Goal: Task Accomplishment & Management: Manage account settings

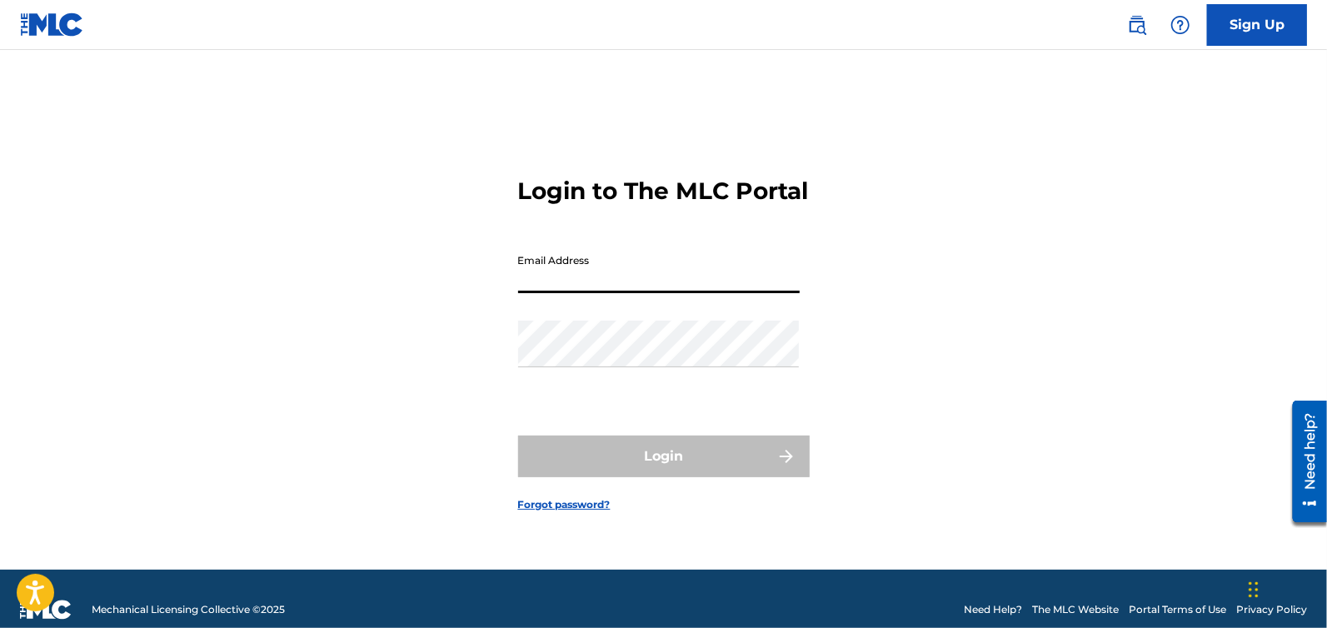
click at [607, 292] on input "Email Address" at bounding box center [659, 269] width 282 height 47
type input "[EMAIL_ADDRESS][DOMAIN_NAME]"
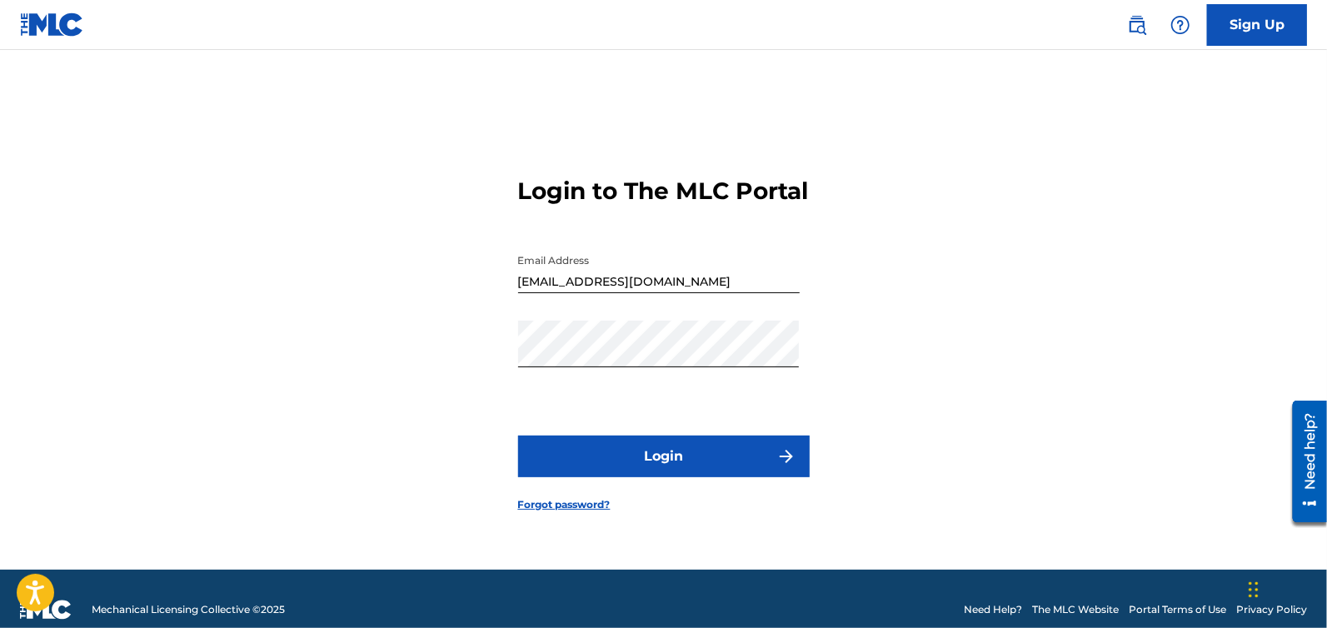
click at [692, 456] on button "Login" at bounding box center [664, 457] width 292 height 42
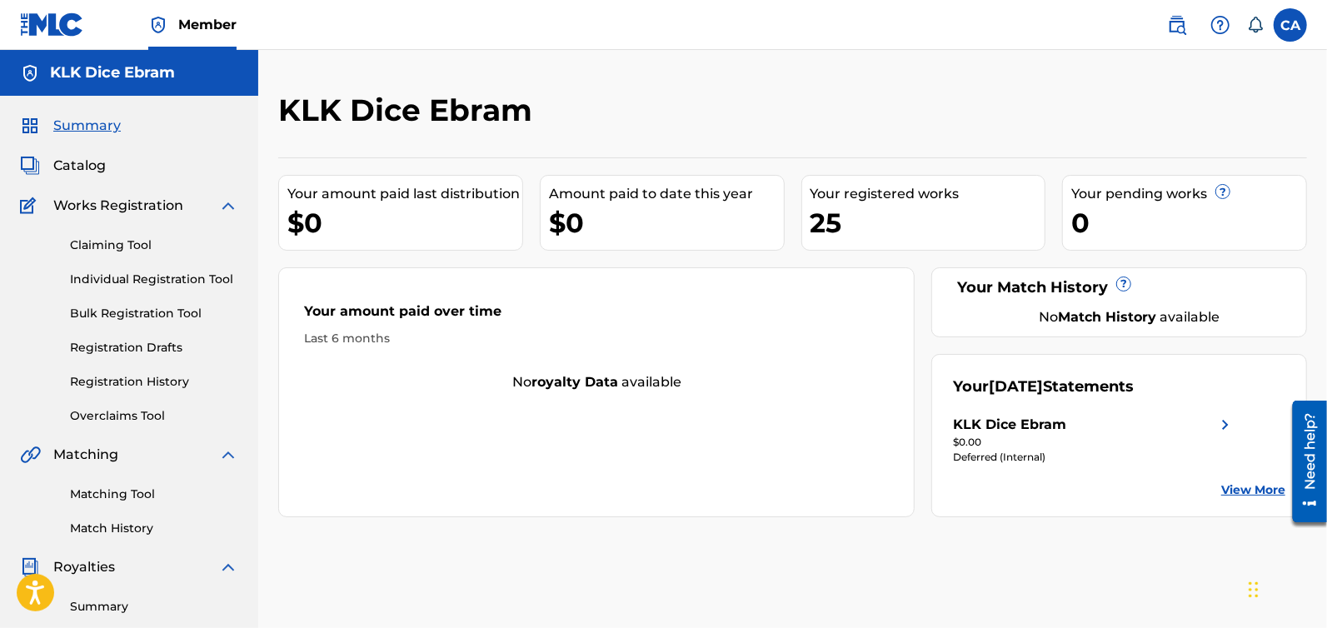
click at [760, 111] on div "KLK Dice Ebram" at bounding box center [674, 116] width 792 height 49
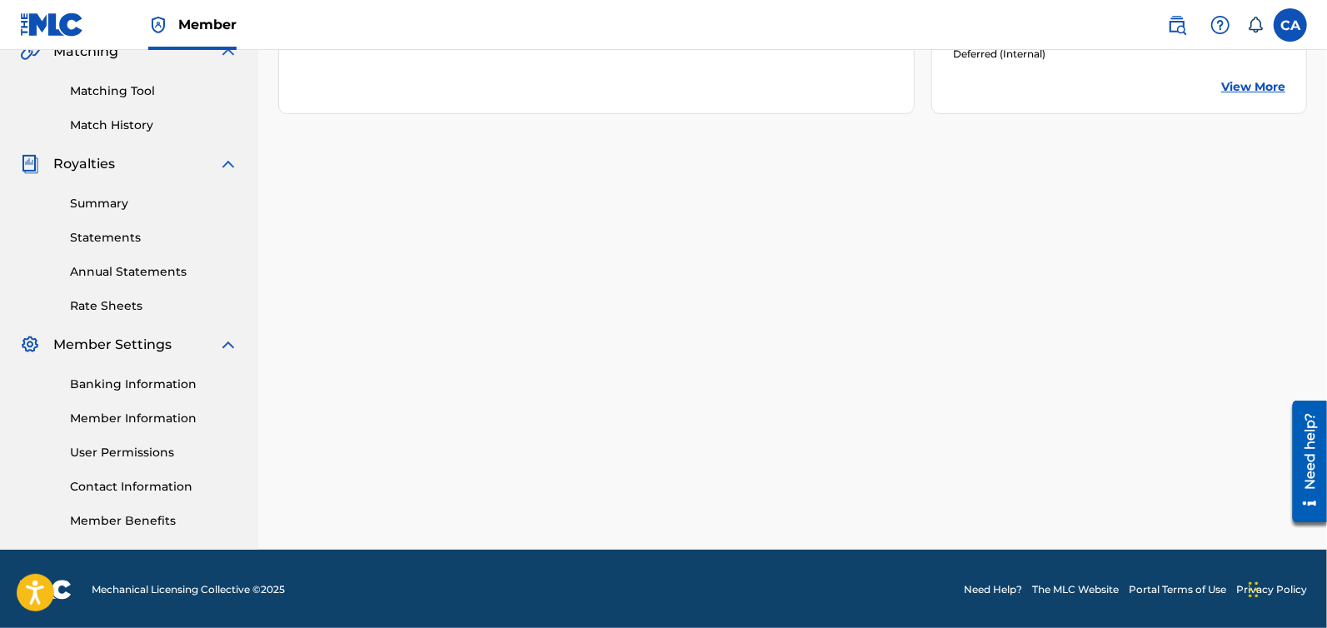
scroll to position [404, 0]
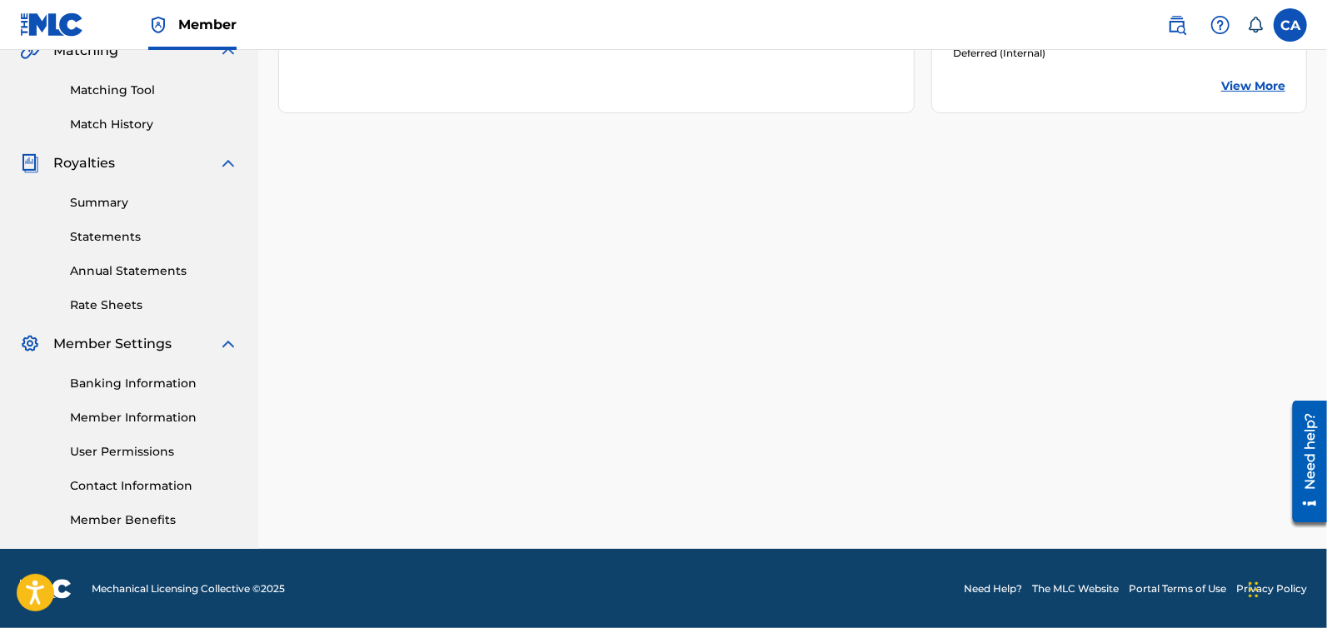
click at [150, 384] on link "Banking Information" at bounding box center [154, 383] width 168 height 17
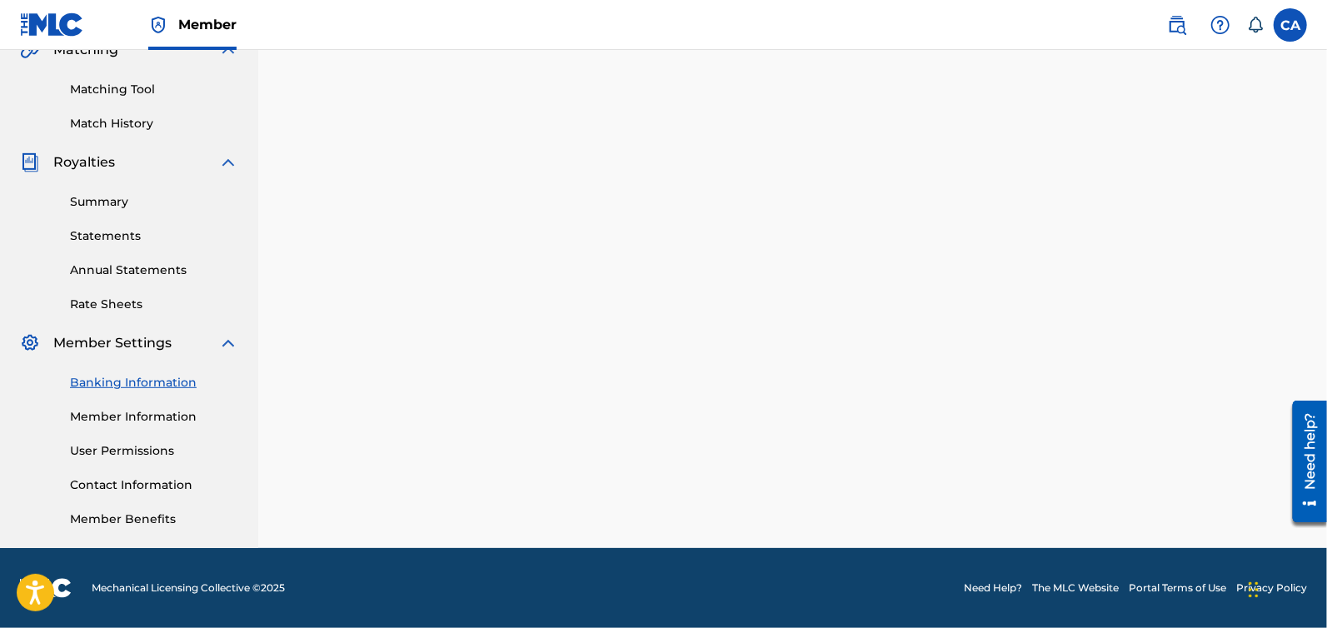
scroll to position [404, 0]
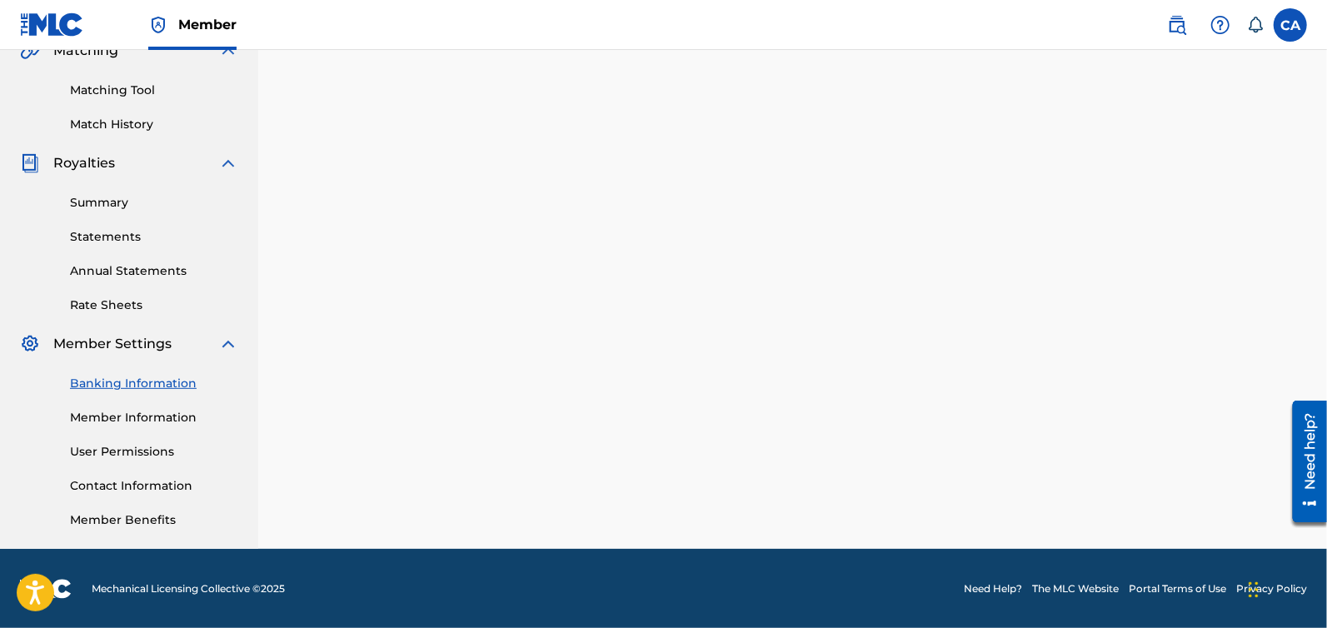
click at [115, 381] on link "Banking Information" at bounding box center [154, 383] width 168 height 17
click at [110, 202] on link "Summary" at bounding box center [154, 202] width 168 height 17
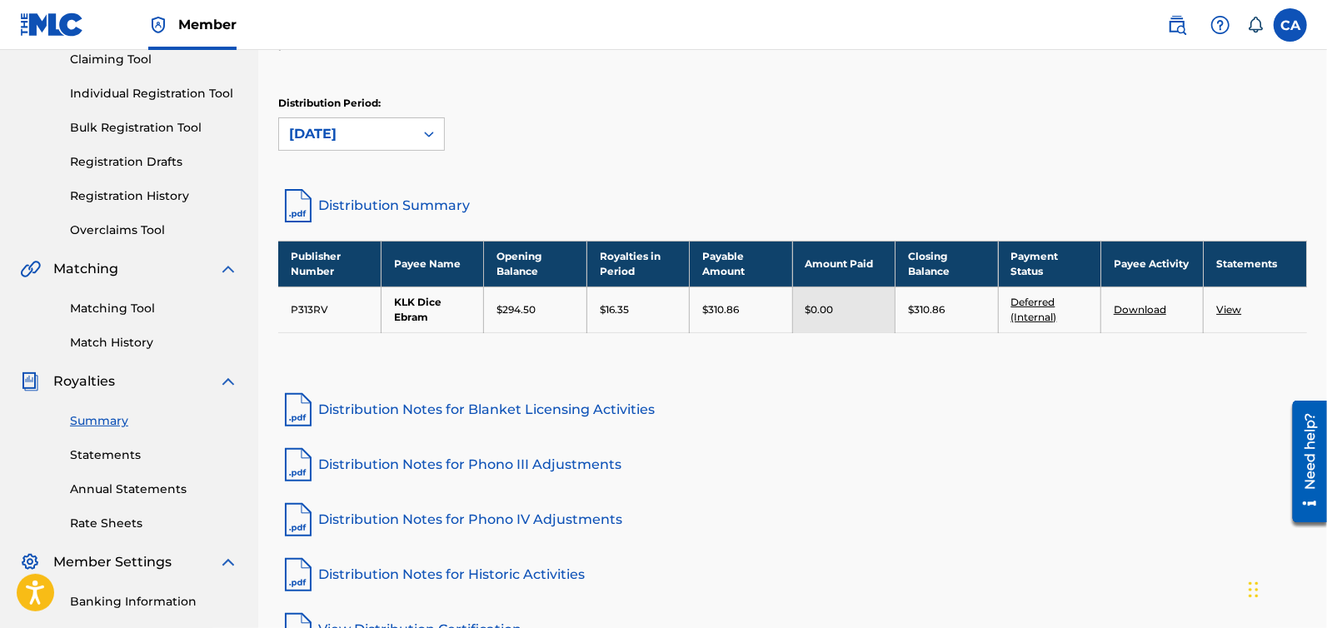
scroll to position [235, 0]
